Goal: Information Seeking & Learning: Learn about a topic

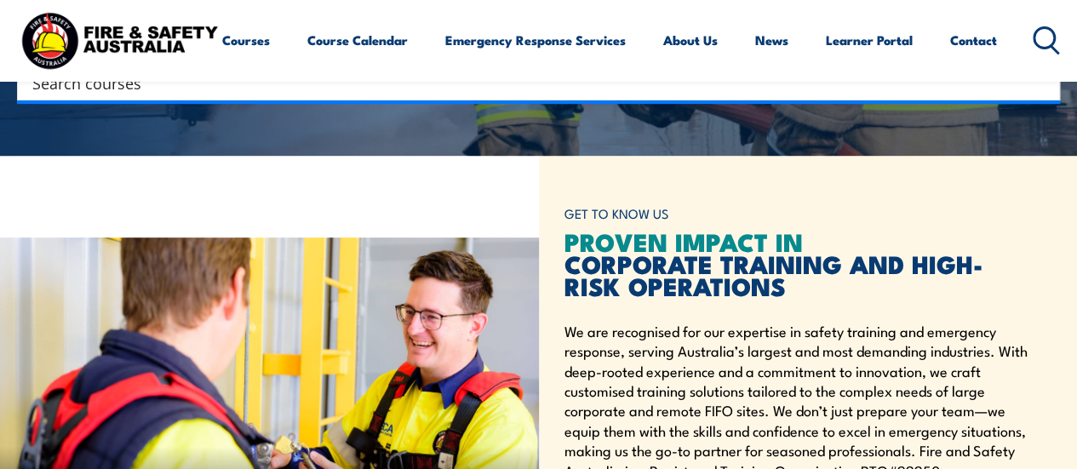
scroll to position [341, 0]
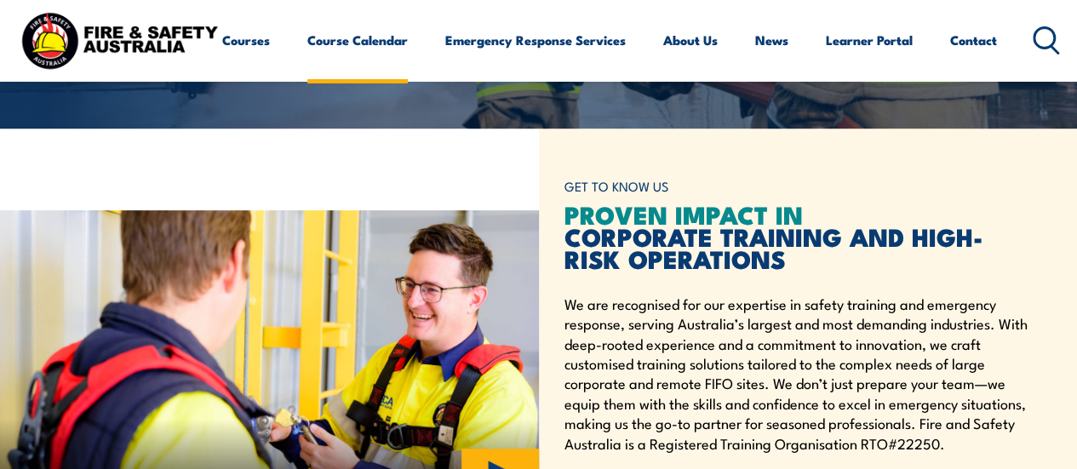
click at [307, 60] on link "Course Calendar" at bounding box center [357, 40] width 100 height 41
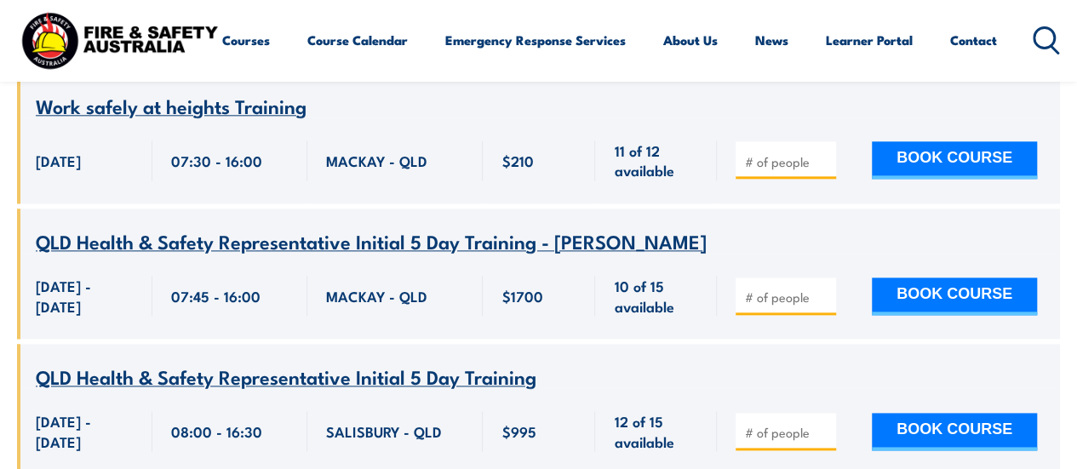
scroll to position [3918, 0]
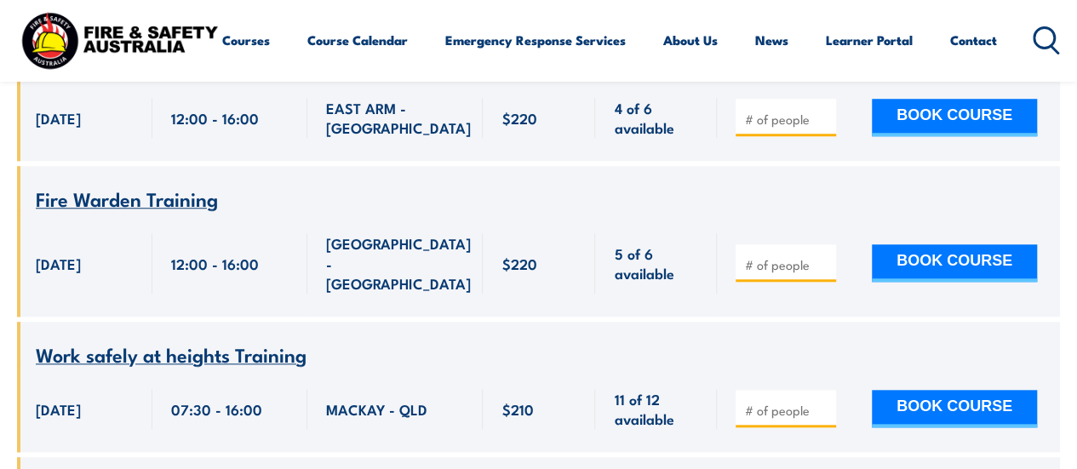
click at [1035, 48] on circle at bounding box center [1045, 37] width 20 height 20
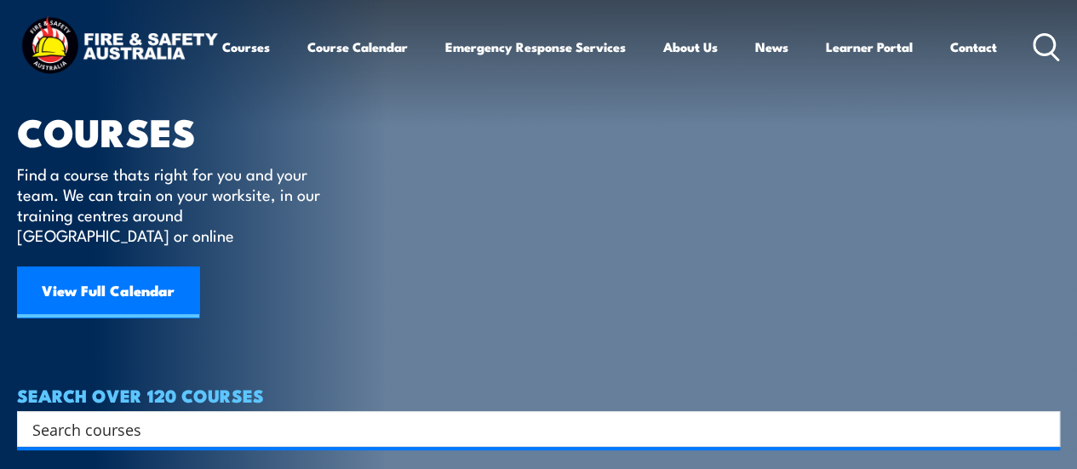
scroll to position [85, 0]
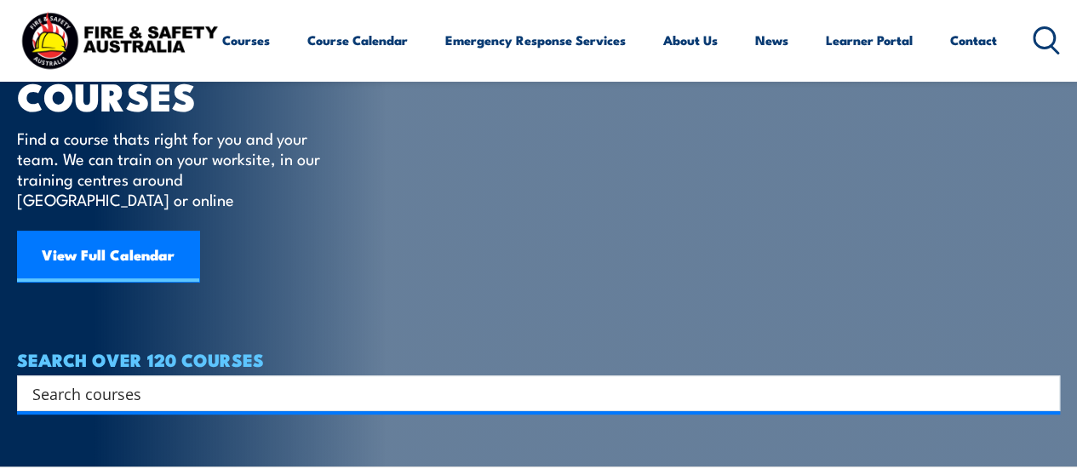
click at [210, 381] on input "Search input" at bounding box center [527, 394] width 990 height 26
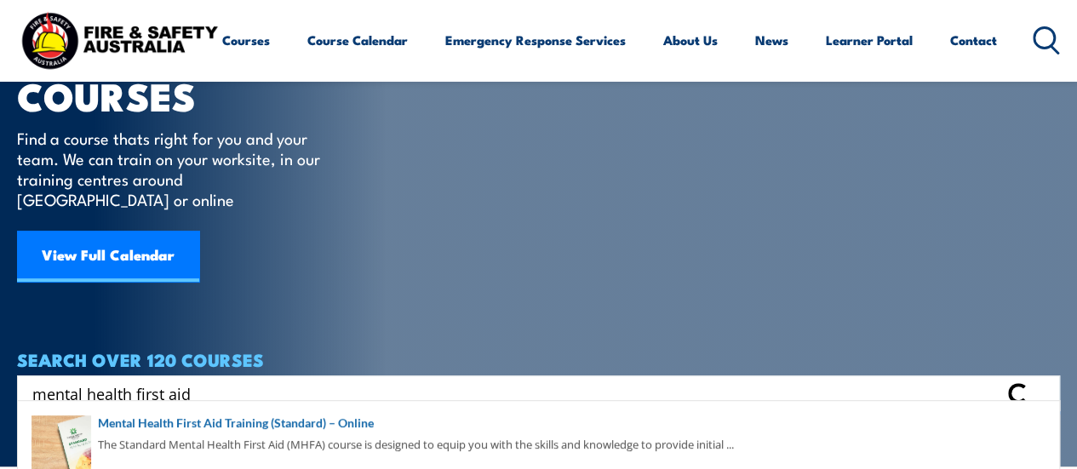
type input "mental health first aid"
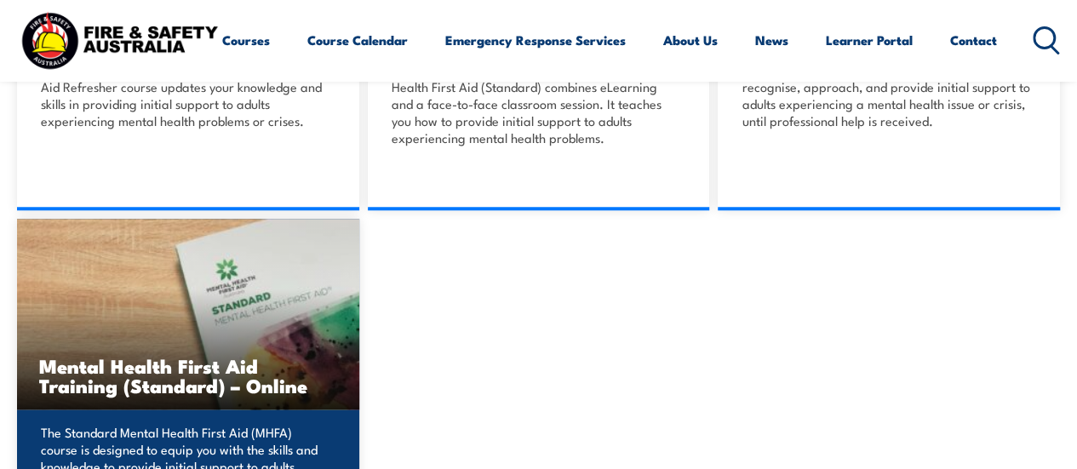
scroll to position [681, 0]
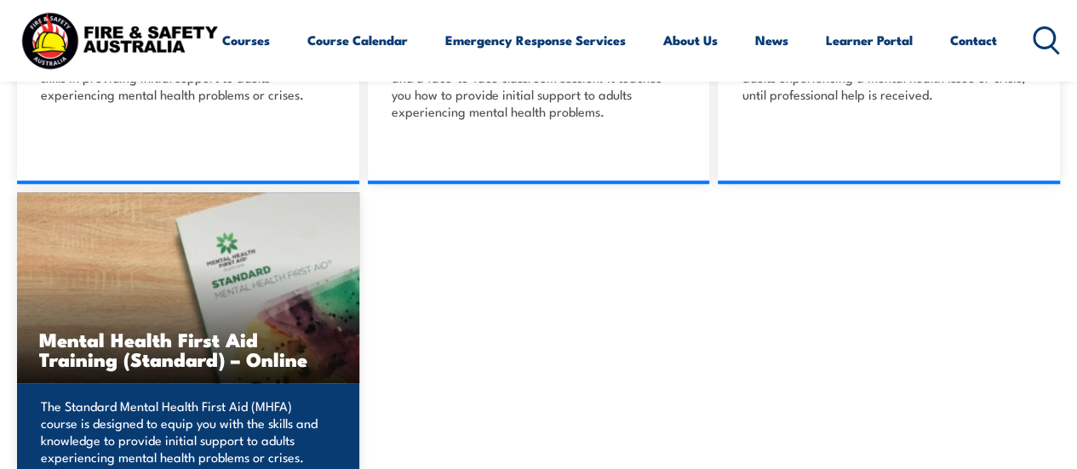
click at [176, 401] on p "The Standard Mental Health First Aid (MHFA) course is designed to equip you wit…" at bounding box center [186, 432] width 290 height 68
click at [209, 347] on h3 "Mental Health First Aid Training (Standard) – Online" at bounding box center [188, 349] width 298 height 39
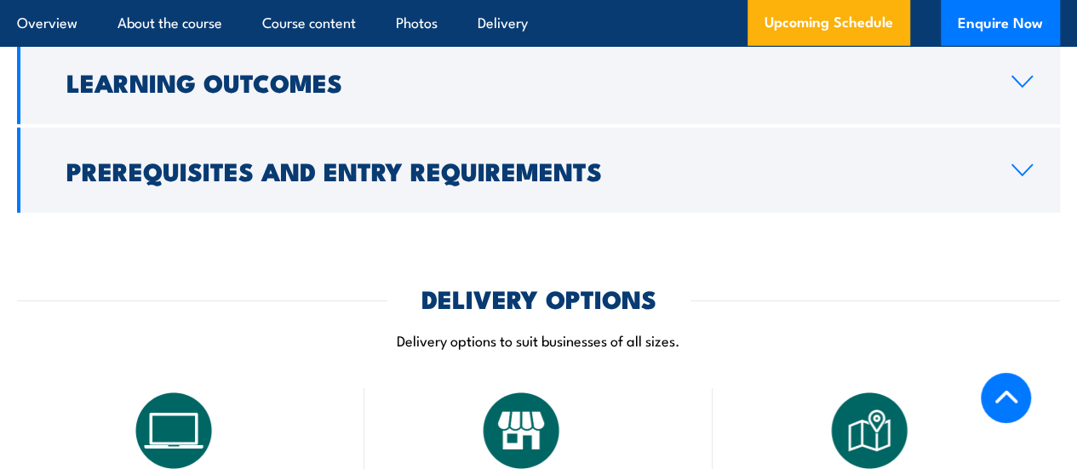
scroll to position [2596, 0]
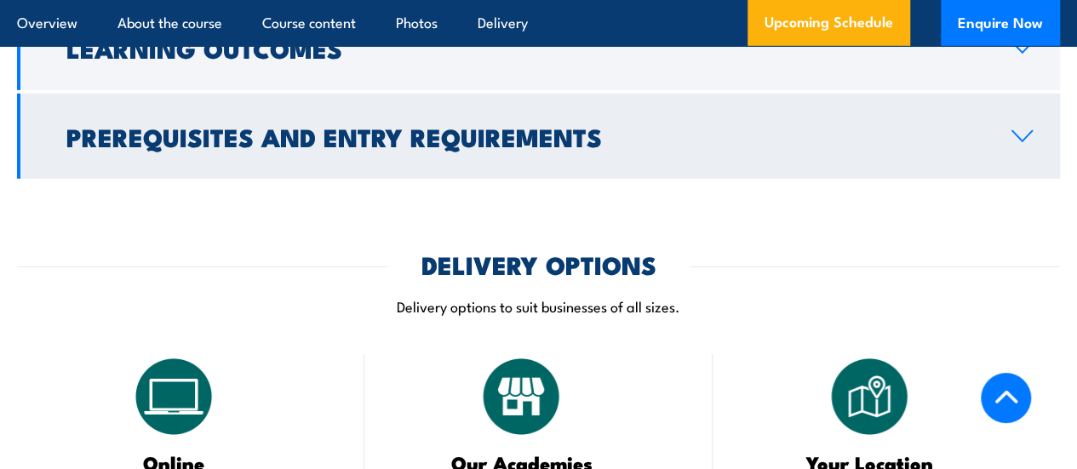
click at [424, 139] on h2 "Prerequisites and Entry Requirements" at bounding box center [525, 136] width 918 height 22
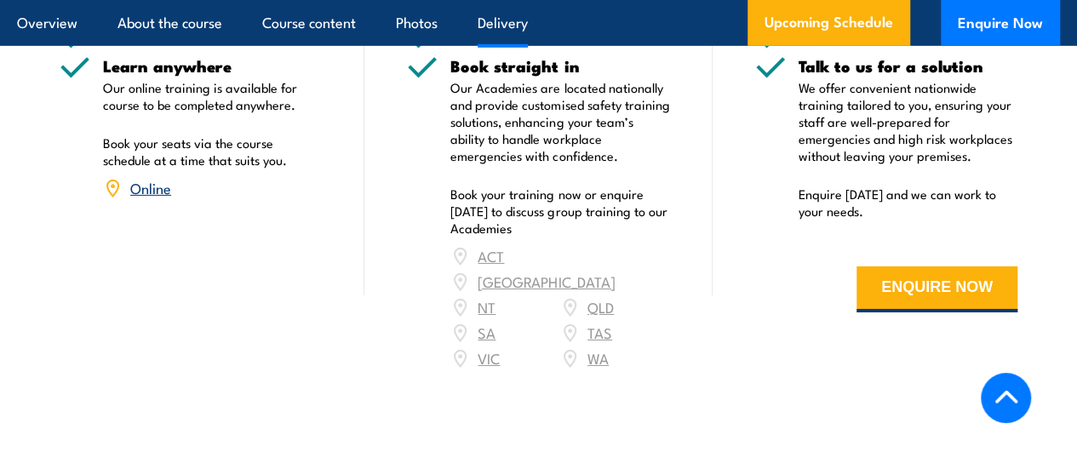
scroll to position [2690, 0]
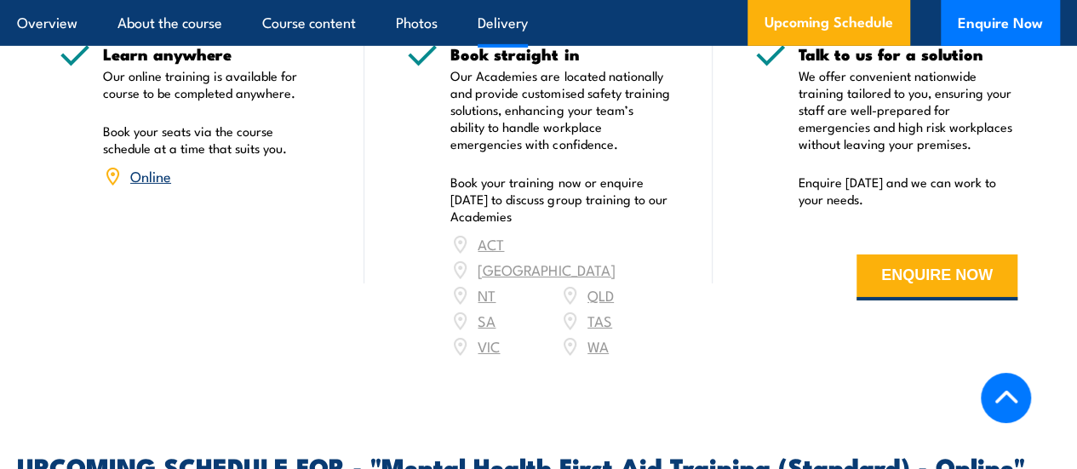
click at [597, 267] on div "ACT NSW NT QLD SA TAS VIC WA" at bounding box center [560, 296] width 219 height 128
click at [606, 270] on div "ACT NSW NT QLD SA TAS VIC WA" at bounding box center [560, 296] width 219 height 128
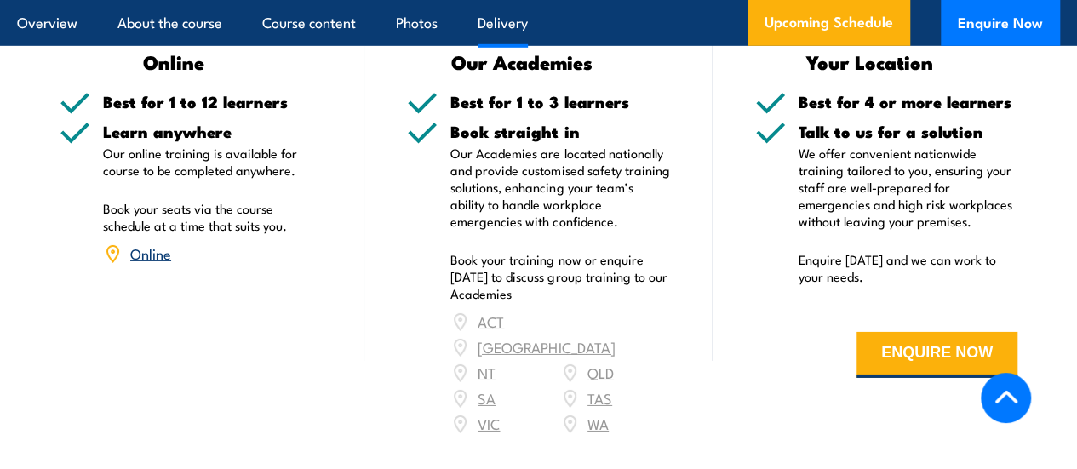
scroll to position [2349, 0]
